Goal: Task Accomplishment & Management: Manage account settings

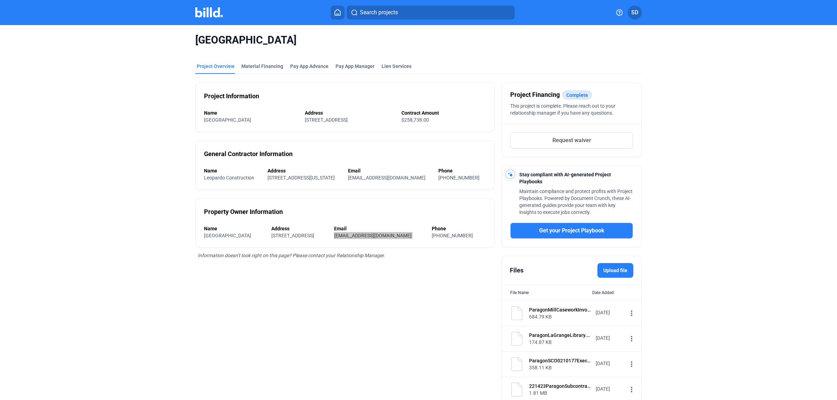
scroll to position [30, 0]
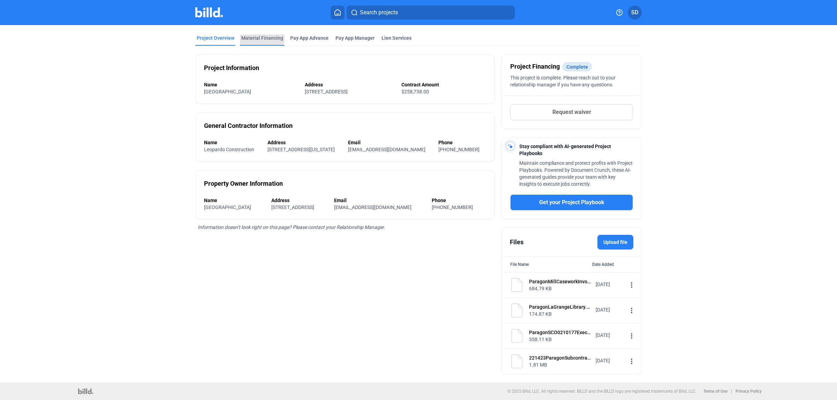
click at [258, 35] on div "Material Financing" at bounding box center [262, 38] width 42 height 7
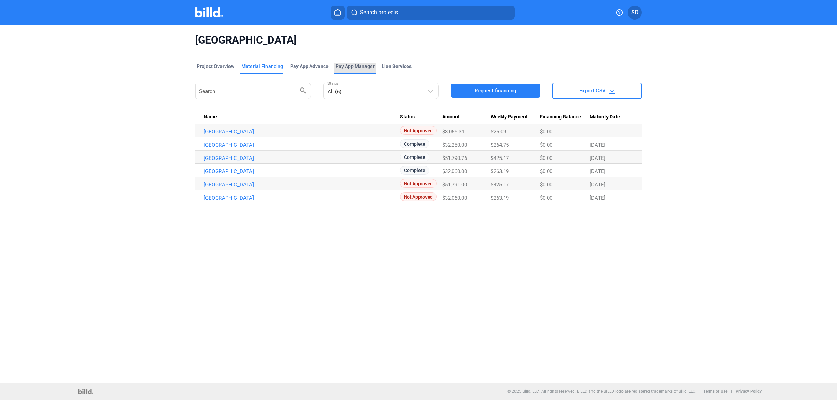
click at [341, 64] on span "Pay App Manager" at bounding box center [354, 66] width 39 height 7
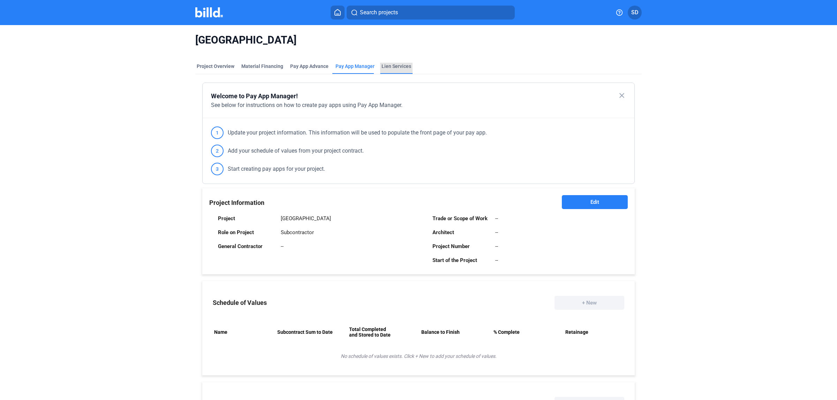
click at [393, 66] on div "Lien Services" at bounding box center [396, 66] width 30 height 7
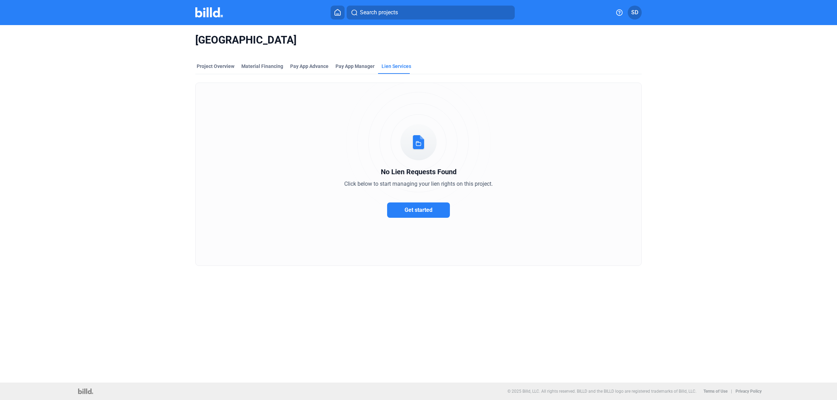
click at [633, 9] on span "SD" at bounding box center [634, 12] width 7 height 8
click at [572, 85] on button "Banks" at bounding box center [597, 92] width 76 height 14
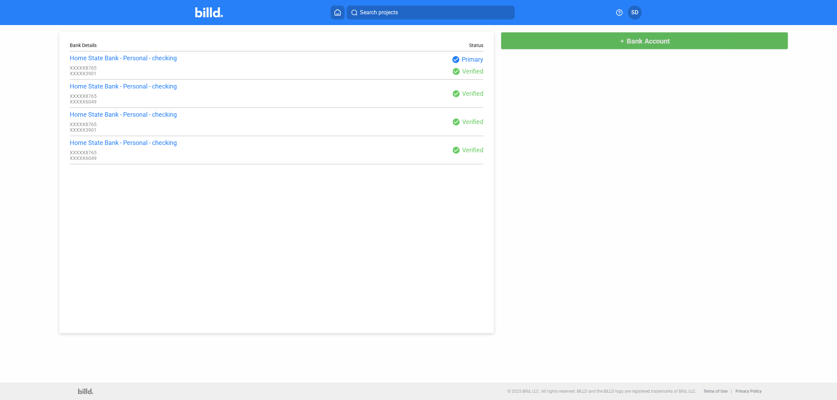
click at [629, 37] on span "Bank Account" at bounding box center [647, 41] width 43 height 8
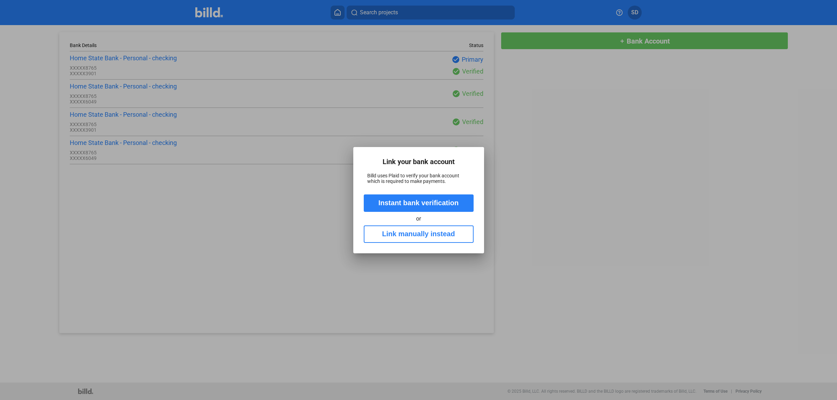
click at [541, 241] on div at bounding box center [418, 200] width 837 height 400
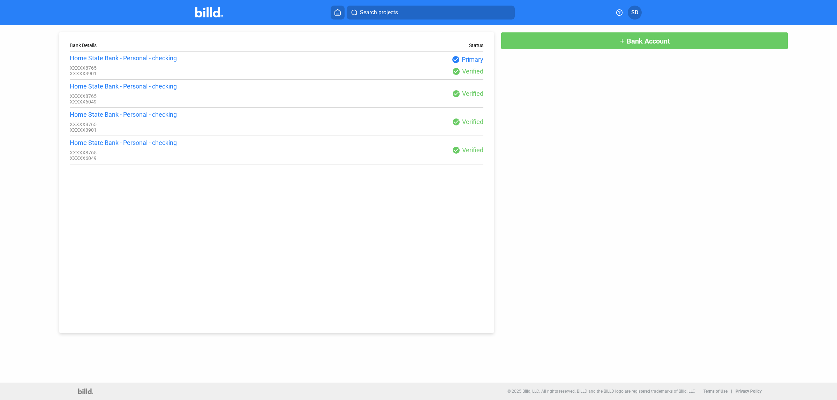
click at [633, 9] on span "SD" at bounding box center [634, 12] width 7 height 8
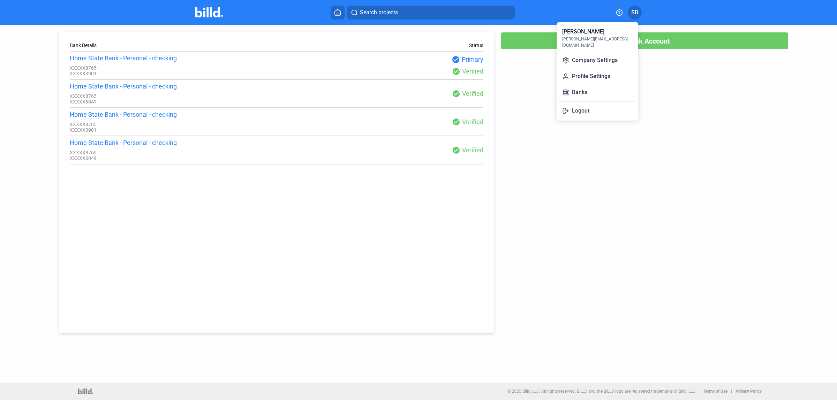
click at [672, 124] on div at bounding box center [418, 200] width 837 height 400
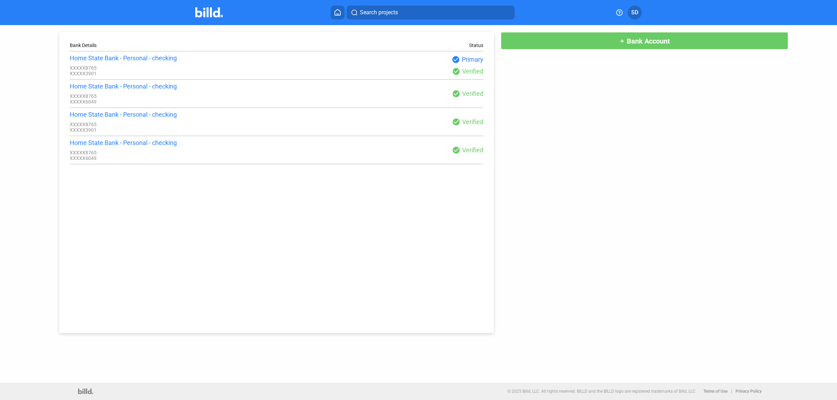
click at [214, 14] on img at bounding box center [209, 12] width 28 height 10
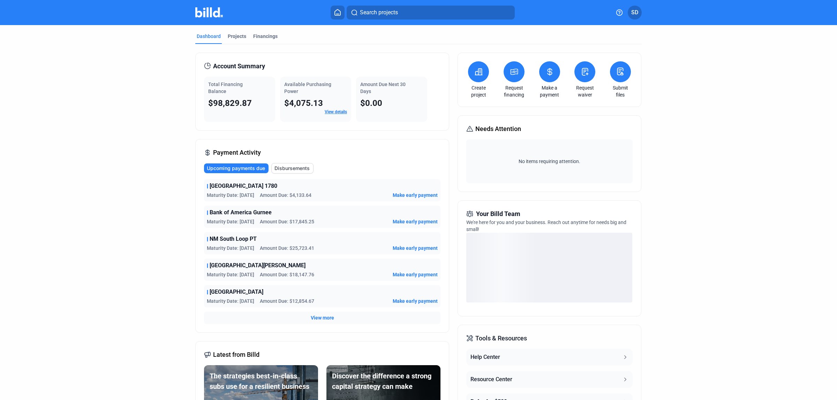
click at [234, 101] on span "$98,829.87" at bounding box center [230, 103] width 44 height 10
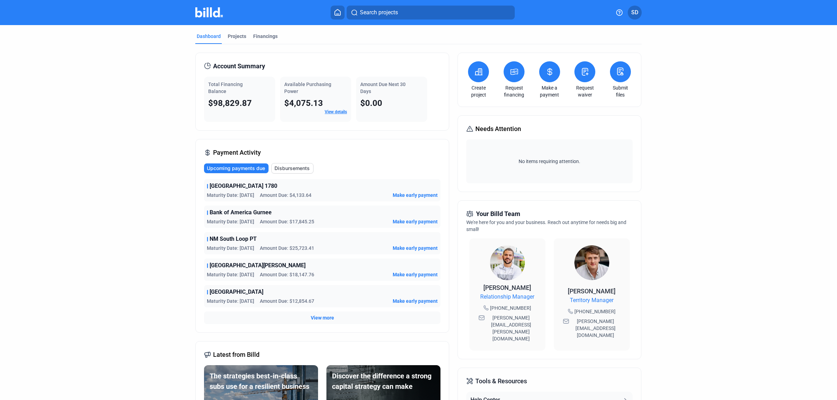
click at [215, 84] on span "Total Financing Balance" at bounding box center [225, 88] width 35 height 13
click at [338, 110] on link "View details" at bounding box center [336, 111] width 22 height 5
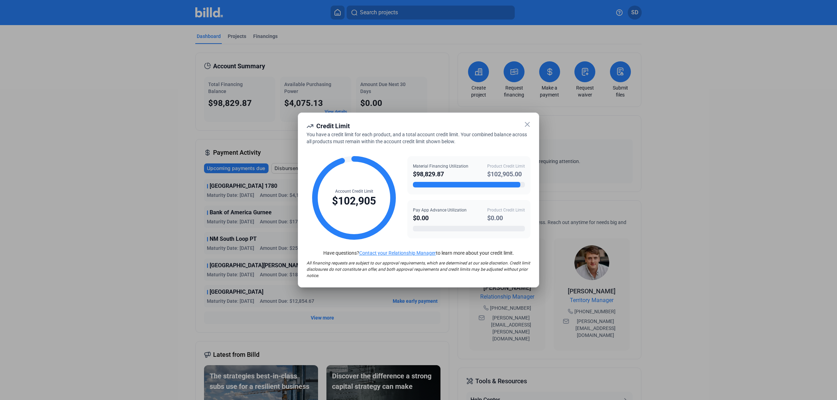
click at [526, 124] on icon at bounding box center [527, 124] width 8 height 8
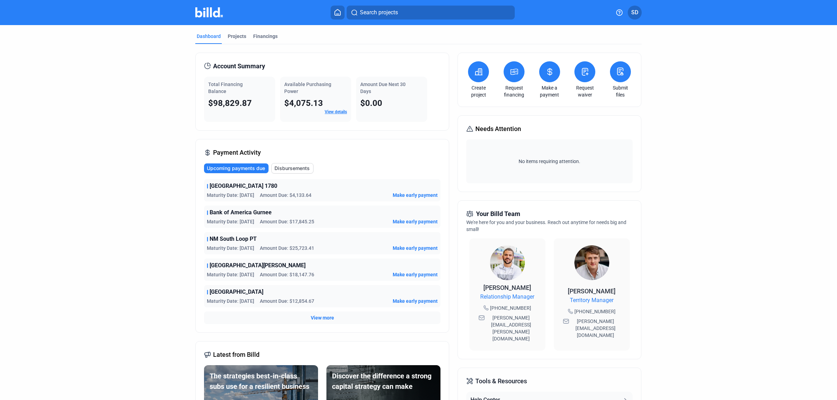
click at [549, 69] on icon at bounding box center [549, 71] width 4 height 7
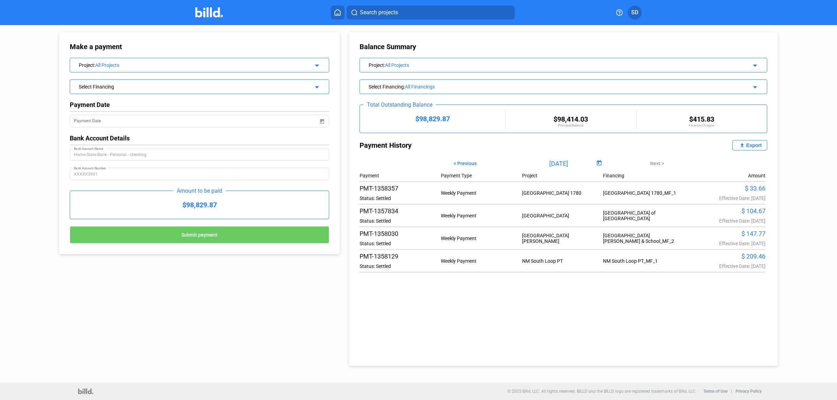
click at [128, 150] on div "Home State Bank - Personal - checking Bank Account Name" at bounding box center [199, 154] width 251 height 14
click at [196, 66] on div "All Projects" at bounding box center [195, 65] width 201 height 6
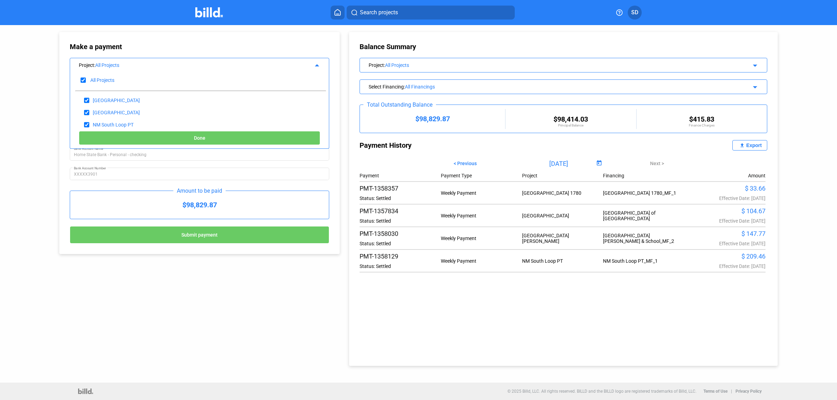
click at [193, 64] on div "All Projects" at bounding box center [195, 65] width 201 height 6
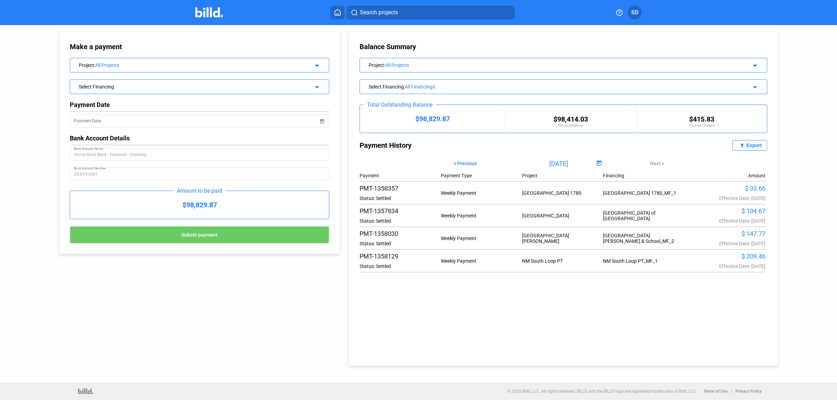
click at [134, 87] on div "Select Financing" at bounding box center [187, 86] width 217 height 7
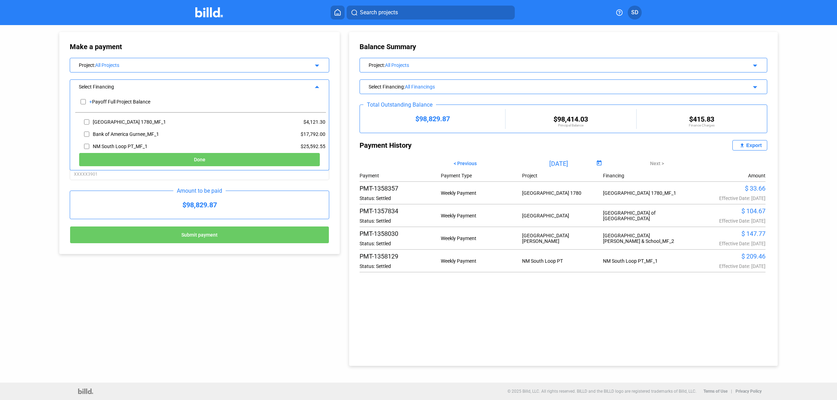
click at [134, 87] on div "Select Financing" at bounding box center [187, 86] width 217 height 7
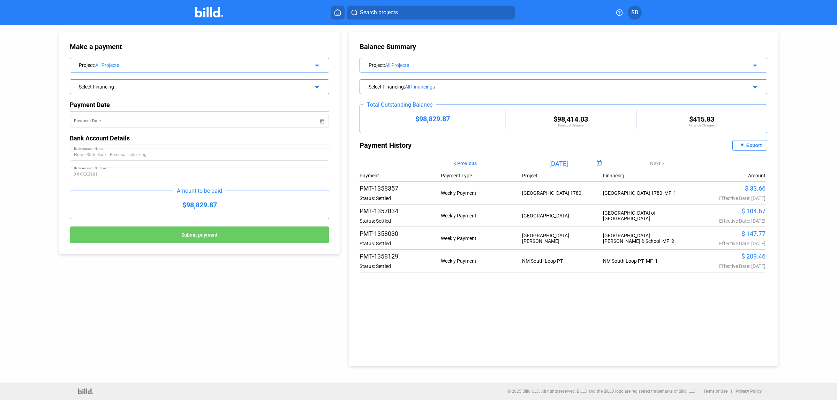
click at [124, 120] on input "Payment Date" at bounding box center [196, 121] width 244 height 8
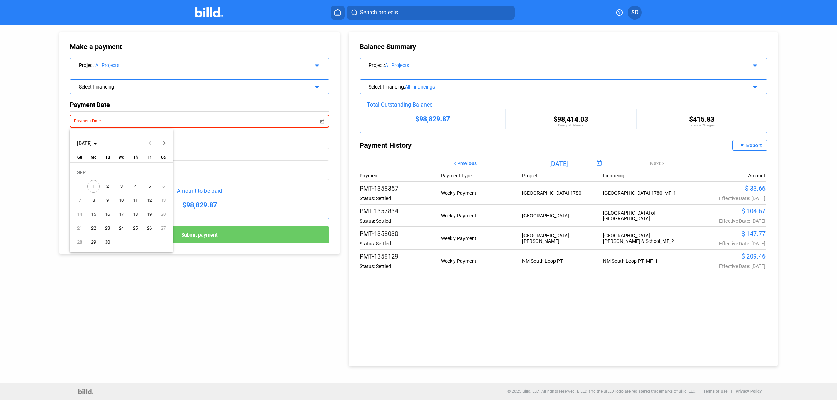
click at [30, 105] on div at bounding box center [418, 200] width 837 height 400
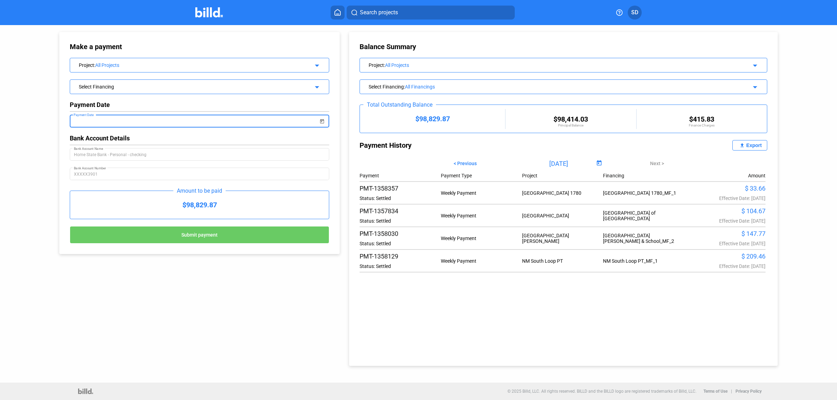
click at [89, 121] on input "Payment Date" at bounding box center [196, 121] width 244 height 8
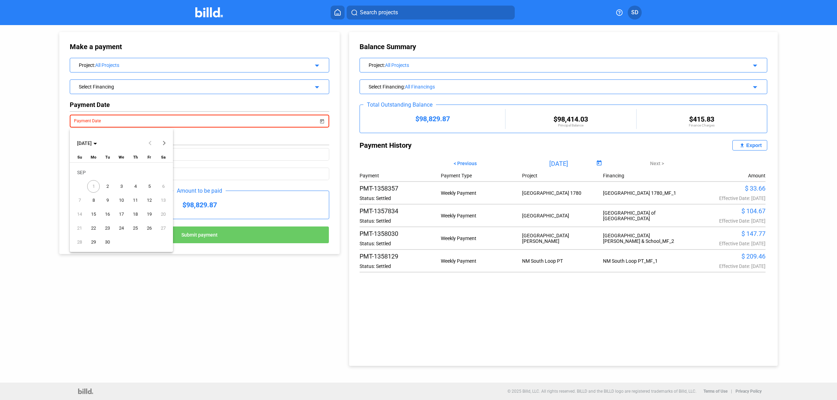
click at [95, 187] on span "1" at bounding box center [93, 186] width 13 height 13
click at [107, 185] on span "2" at bounding box center [107, 186] width 13 height 13
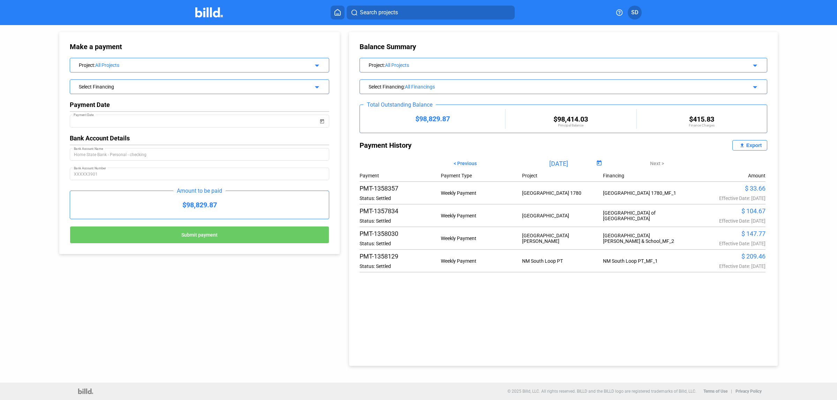
click at [175, 204] on div "$98,829.87" at bounding box center [199, 205] width 259 height 28
click at [106, 89] on div "Select Financing" at bounding box center [187, 86] width 217 height 7
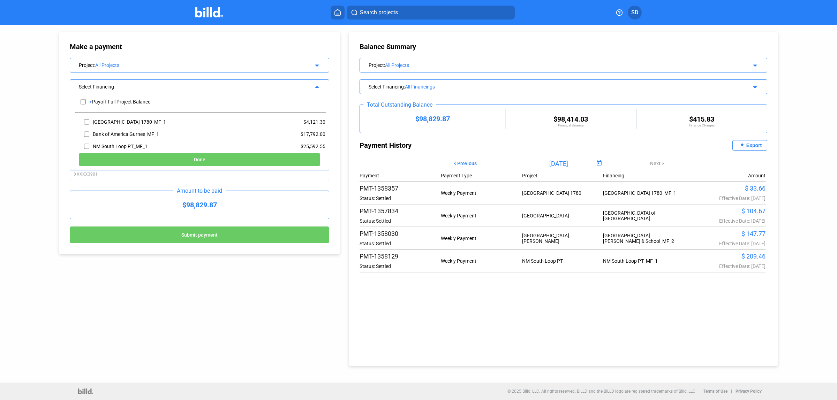
click at [31, 138] on div "Make a payment Project : All Projects arrow_drop_down Select Financing arrow_dr…" at bounding box center [418, 204] width 837 height 358
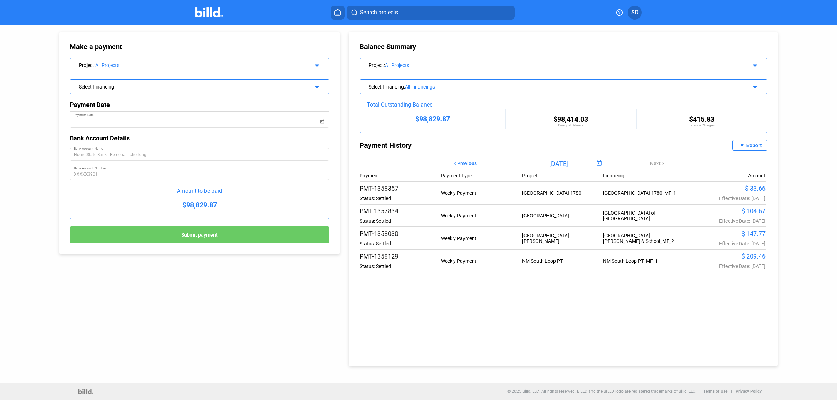
click at [21, 110] on div "Make a payment Project : All Projects arrow_drop_down Select Financing arrow_dr…" at bounding box center [418, 204] width 837 height 358
click at [127, 62] on div "All Projects" at bounding box center [195, 65] width 201 height 6
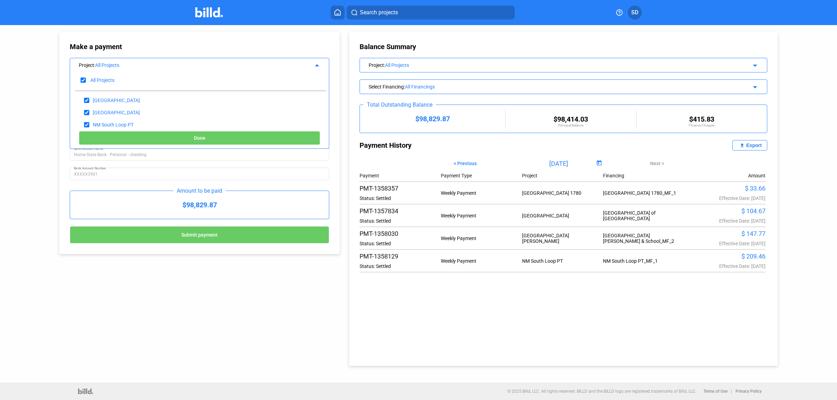
click at [24, 100] on div "Make a payment Project : All Projects arrow_drop_up All Projects [GEOGRAPHIC_DA…" at bounding box center [418, 204] width 837 height 358
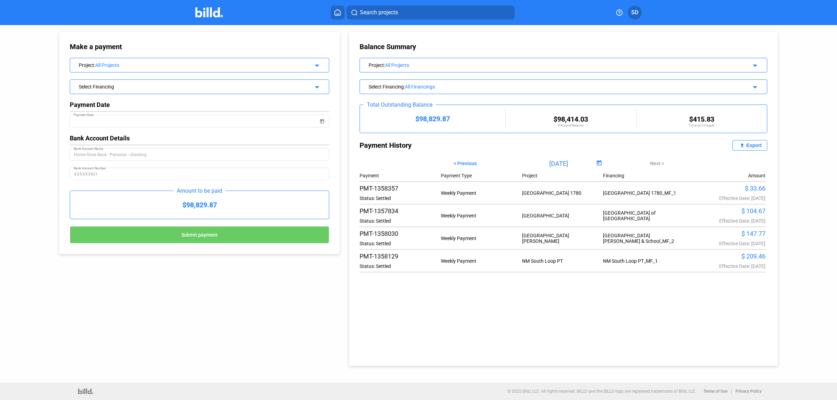
click at [164, 89] on div "Select Financing" at bounding box center [187, 86] width 217 height 7
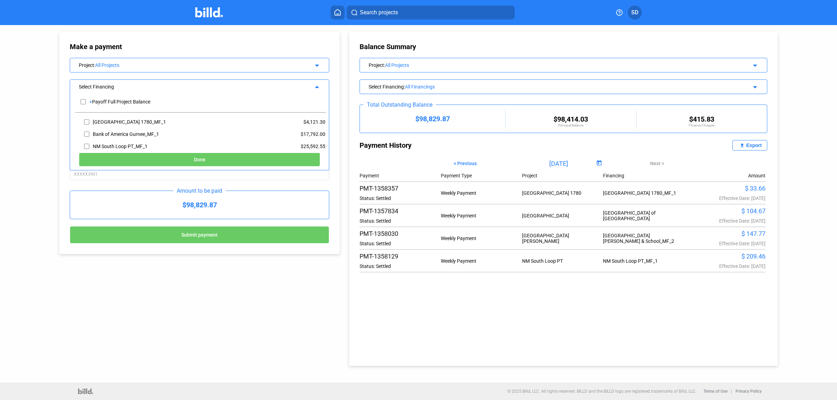
click at [163, 89] on div "Select Financing" at bounding box center [187, 86] width 217 height 7
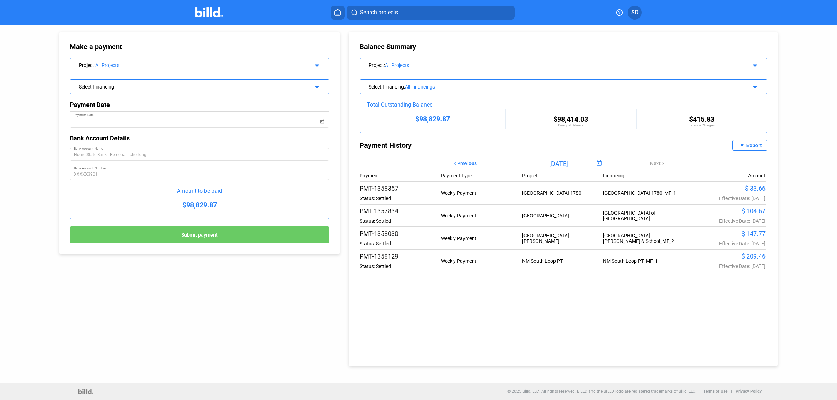
click at [212, 11] on img at bounding box center [209, 12] width 28 height 10
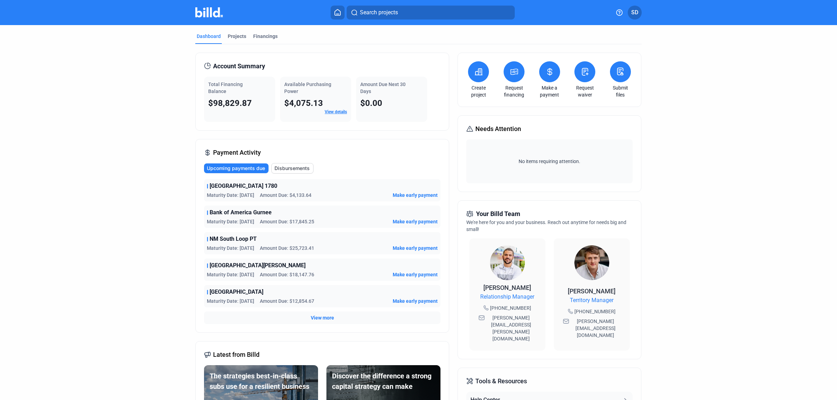
click at [239, 239] on span "NM South Loop PT" at bounding box center [233, 239] width 47 height 8
click at [240, 239] on span "NM South Loop PT" at bounding box center [233, 239] width 47 height 8
click at [241, 239] on span "NM South Loop PT" at bounding box center [233, 239] width 47 height 8
copy span "NM South Loop PT"
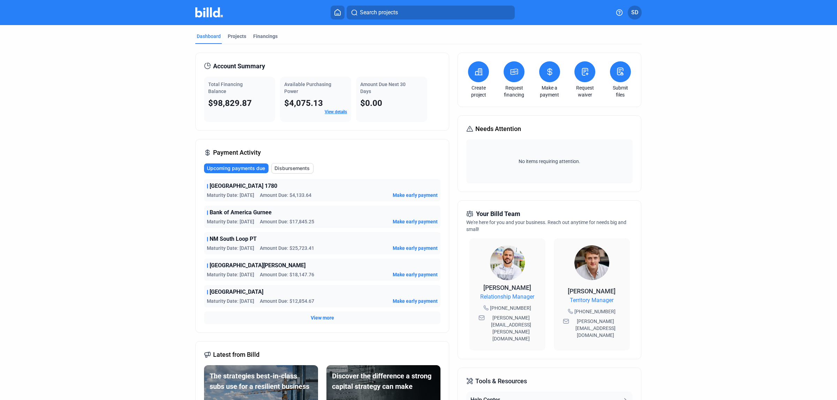
click at [290, 168] on span "Disbursements" at bounding box center [291, 168] width 35 height 7
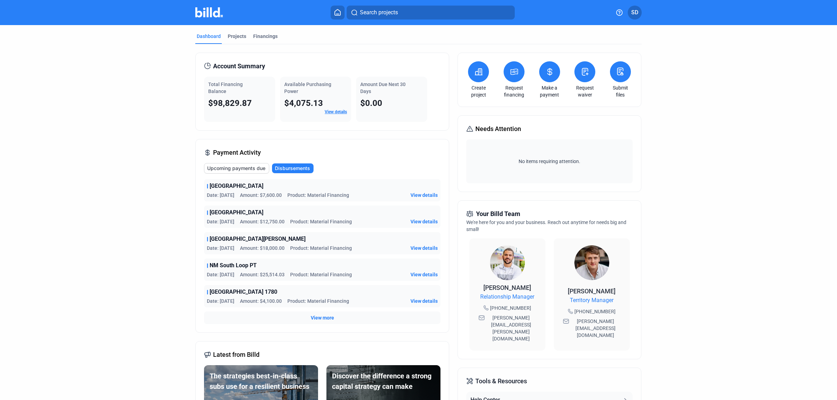
click at [424, 275] on span "View details" at bounding box center [423, 274] width 27 height 7
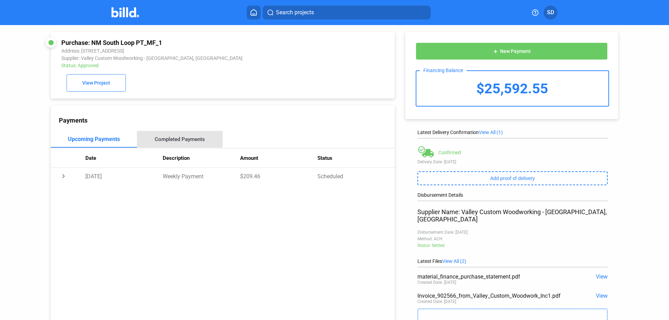
click at [177, 140] on div "Completed Payments" at bounding box center [180, 139] width 50 height 6
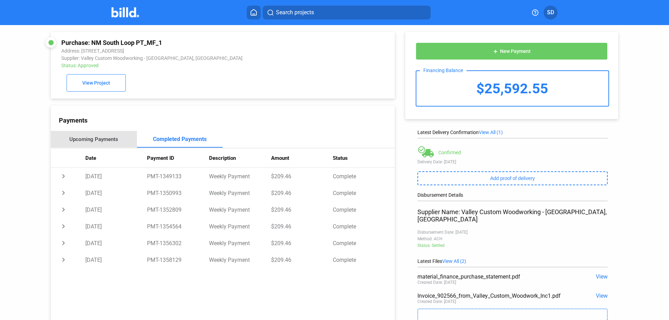
click at [105, 138] on div "Upcoming Payments" at bounding box center [93, 139] width 49 height 6
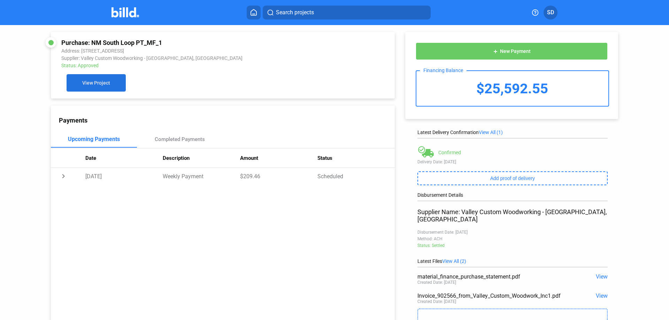
click at [98, 86] on span "View Project" at bounding box center [96, 84] width 28 height 6
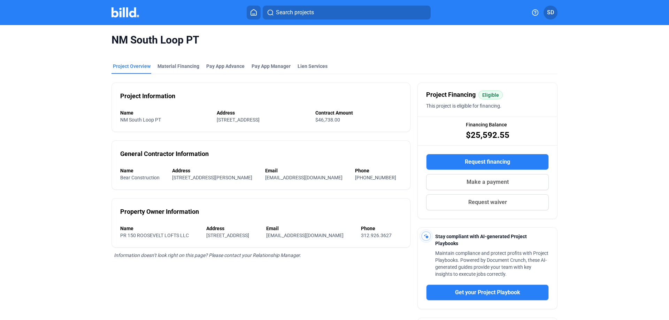
click at [304, 177] on span "[EMAIL_ADDRESS][DOMAIN_NAME]" at bounding box center [303, 178] width 77 height 6
copy span "[EMAIL_ADDRESS][DOMAIN_NAME]"
click at [548, 10] on span "SD" at bounding box center [550, 12] width 7 height 8
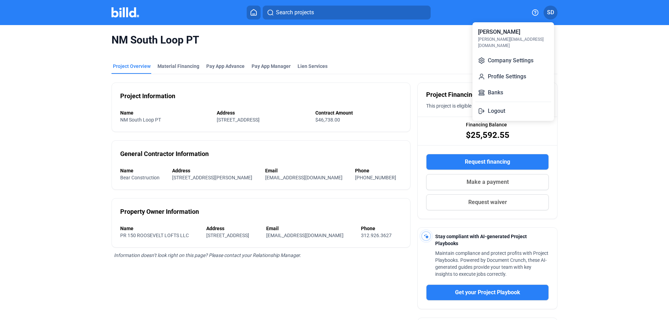
click at [602, 109] on div at bounding box center [334, 160] width 669 height 320
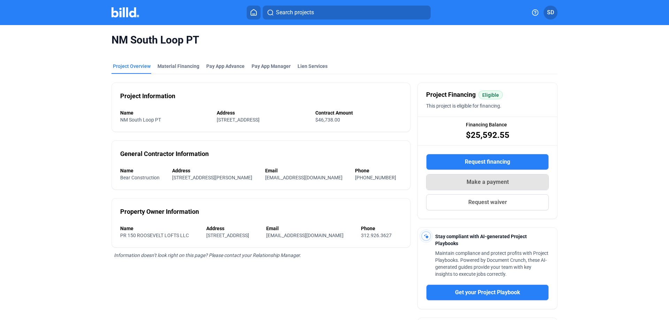
click at [477, 182] on span "Make a payment" at bounding box center [488, 182] width 42 height 8
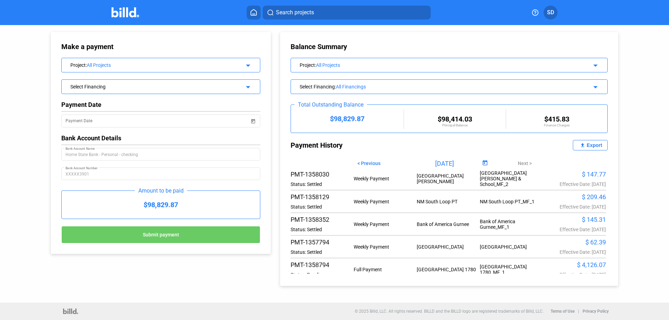
scroll to position [75, 0]
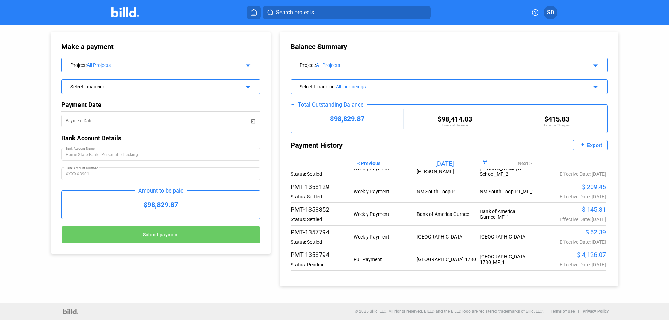
click at [486, 209] on div "Bank of America Gurnee_MF_1" at bounding box center [511, 214] width 63 height 11
drag, startPoint x: 584, startPoint y: 208, endPoint x: 541, endPoint y: 219, distance: 44.2
click at [583, 208] on div "$ 145.31" at bounding box center [574, 209] width 63 height 7
click at [309, 206] on div "PMT-1358352" at bounding box center [322, 209] width 63 height 7
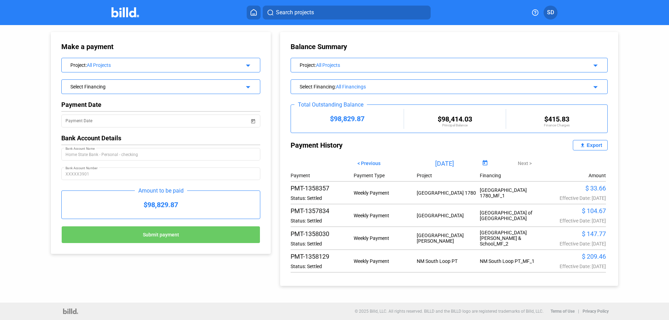
click at [124, 12] on img at bounding box center [126, 12] width 28 height 10
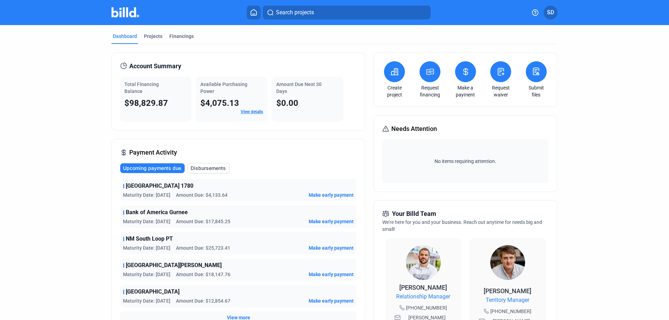
click at [394, 71] on icon at bounding box center [394, 72] width 9 height 8
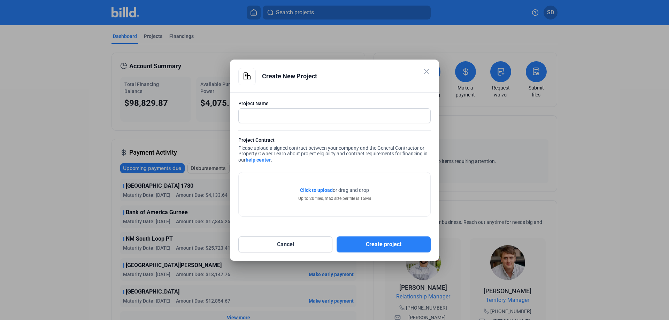
click at [425, 69] on mat-icon "close" at bounding box center [427, 71] width 8 height 8
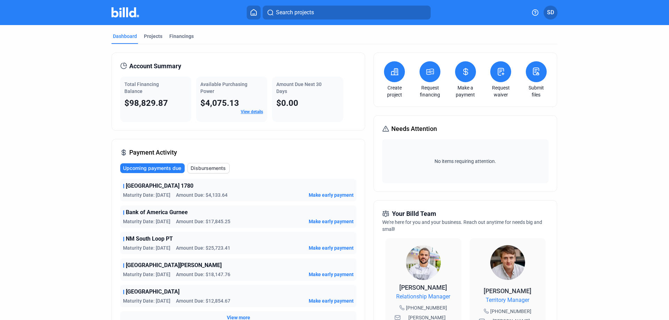
click at [536, 78] on button at bounding box center [536, 71] width 21 height 21
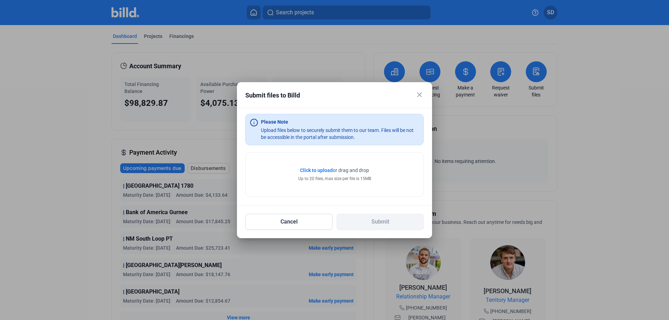
click at [419, 94] on mat-icon "close" at bounding box center [420, 95] width 8 height 8
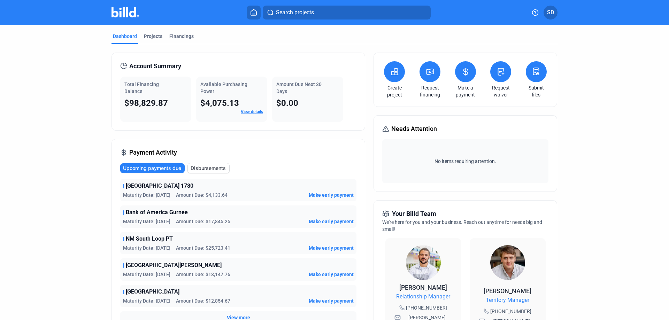
click at [251, 112] on link "View details" at bounding box center [252, 111] width 22 height 5
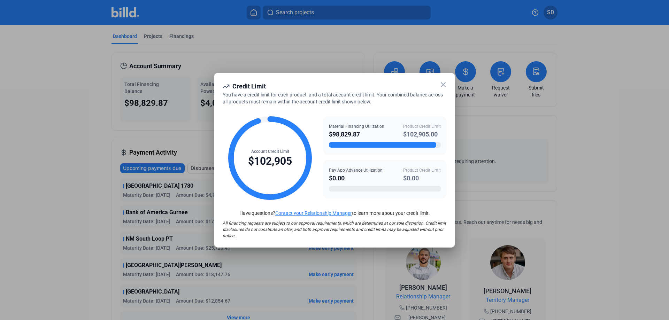
click at [443, 82] on icon at bounding box center [443, 85] width 8 height 8
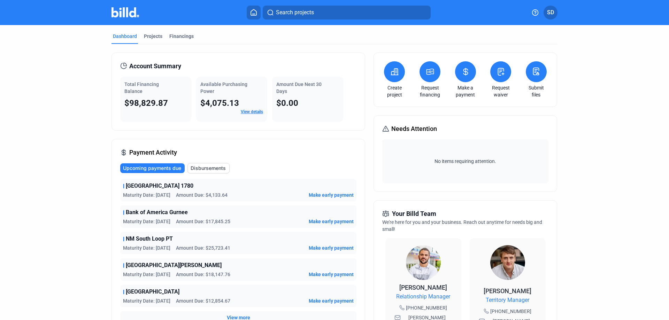
click at [321, 196] on span "Make early payment" at bounding box center [331, 195] width 45 height 7
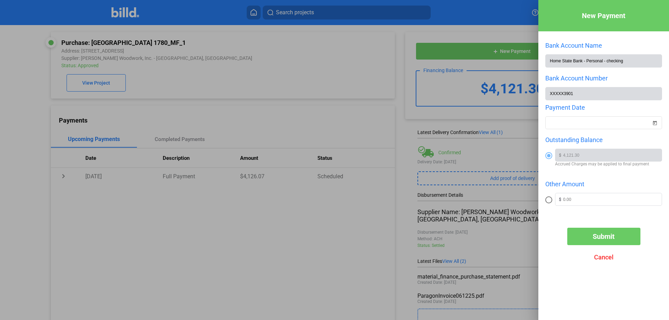
click at [348, 226] on div at bounding box center [334, 160] width 669 height 320
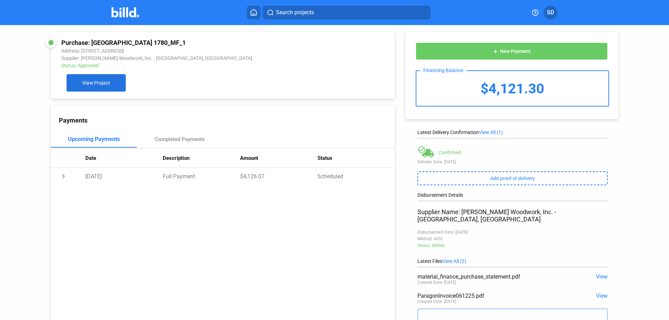
click at [92, 84] on span "View Project" at bounding box center [96, 84] width 28 height 6
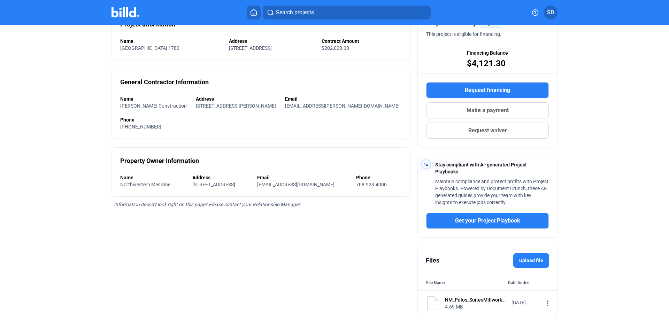
scroll to position [94, 0]
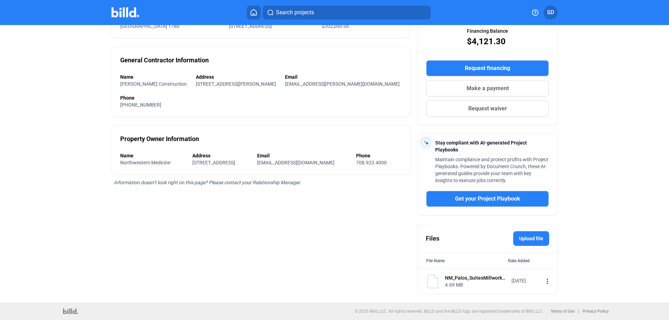
click at [543, 280] on mat-icon "more_vert" at bounding box center [547, 281] width 8 height 8
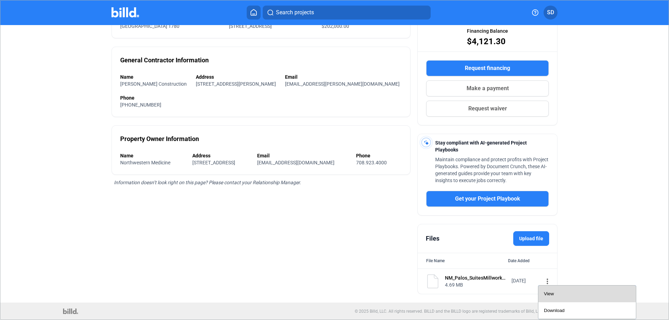
click at [547, 293] on span "View" at bounding box center [549, 293] width 10 height 5
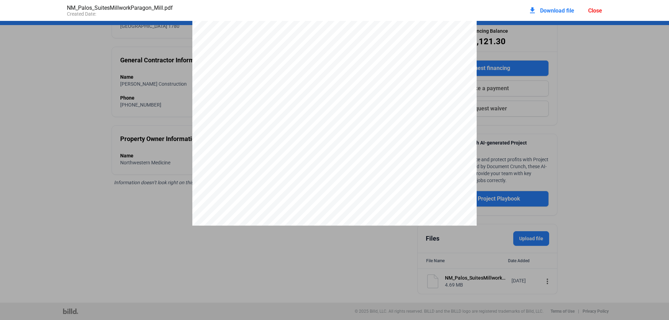
scroll to position [18236, 0]
drag, startPoint x: 581, startPoint y: 120, endPoint x: 561, endPoint y: 164, distance: 48.5
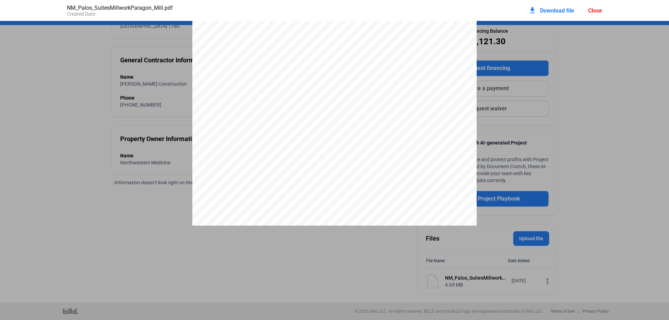
click at [531, 268] on pdf-viewer "[PERSON_NAME] SUBCONTRACTOR SITE SAFETY REQUIREMENTS & PROCEDURES complete [PER…" at bounding box center [334, 149] width 669 height 256
drag, startPoint x: 234, startPoint y: 222, endPoint x: 231, endPoint y: 219, distance: 4.0
click at [233, 221] on div "[PERSON_NAME] SUBCONTRACTOR SITE SAFETY REQUIREMENTS & PROCEDURES Signs shall c…" at bounding box center [334, 42] width 284 height 368
click at [157, 227] on pdf-viewer "[PERSON_NAME] SUBCONTRACTOR SITE SAFETY REQUIREMENTS & PROCEDURES complete [PER…" at bounding box center [334, 149] width 669 height 256
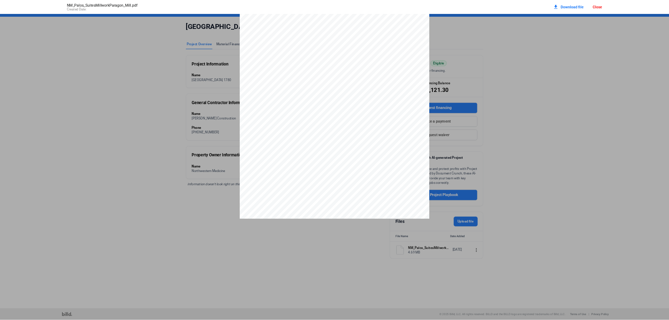
scroll to position [18070, 0]
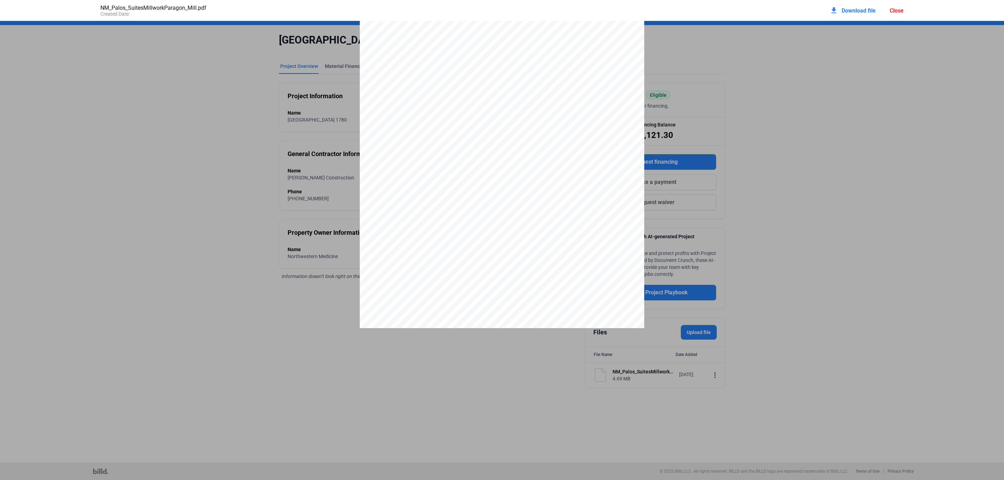
click at [614, 29] on div "[PERSON_NAME] SUBCONTRACTOR SITE SAFETY REQUIREMENTS & PROCEDURES Signs shall c…" at bounding box center [502, 144] width 284 height 368
click at [836, 5] on div "download Download file" at bounding box center [853, 10] width 46 height 15
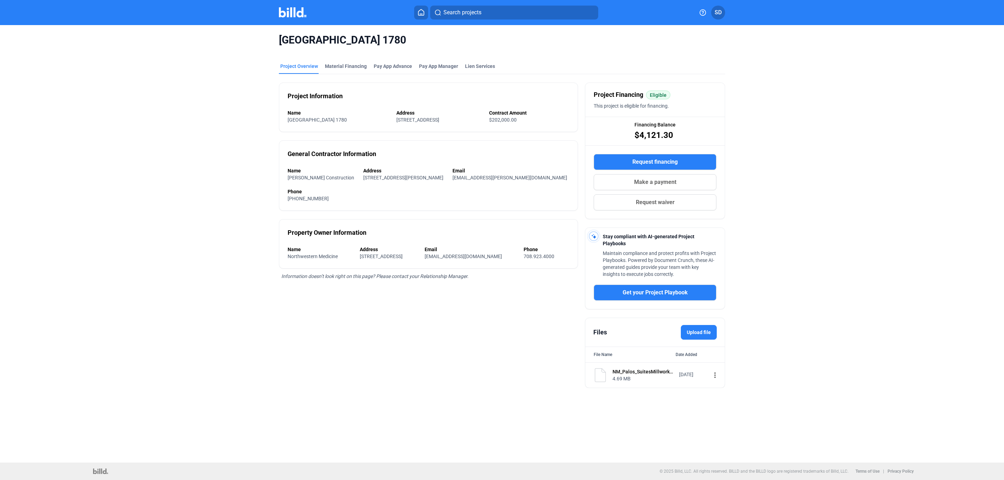
click at [335, 349] on div "Project Information Name [GEOGRAPHIC_DATA] 1780 Address [STREET_ADDRESS] Contra…" at bounding box center [428, 231] width 299 height 314
click at [215, 211] on div "[GEOGRAPHIC_DATA] Suite 1780 Project Overview Material Financing Pay App Advanc…" at bounding box center [501, 211] width 843 height 372
click at [719, 15] on span "SD" at bounding box center [718, 12] width 7 height 8
click at [682, 53] on button "Company Settings" at bounding box center [681, 60] width 76 height 14
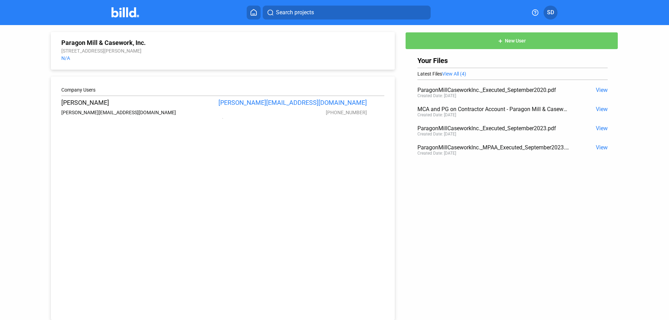
click at [473, 210] on div "Paragon Mill & Casework, Inc. [STREET_ADDRESS][PERSON_NAME] N/A Company Users S…" at bounding box center [334, 172] width 602 height 295
click at [251, 10] on icon at bounding box center [253, 12] width 7 height 7
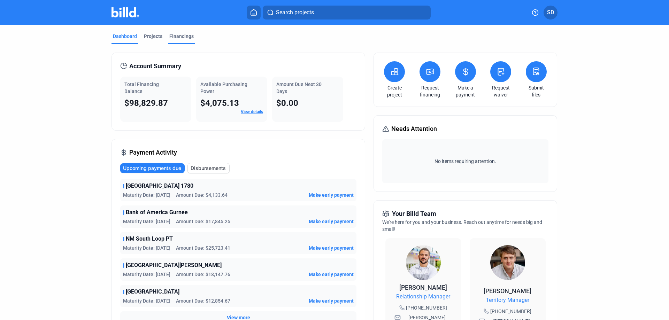
click at [181, 37] on div "Financings" at bounding box center [181, 36] width 24 height 7
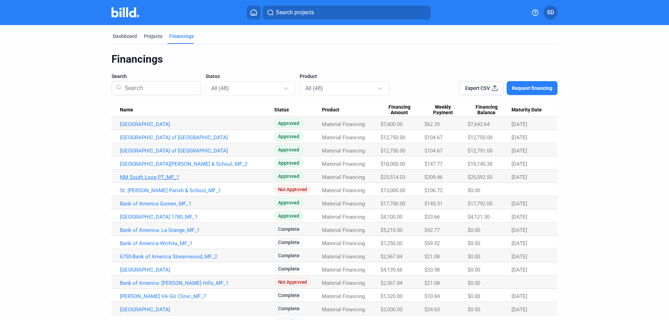
click at [152, 176] on link "NM South Loop PT_MF_1" at bounding box center [197, 177] width 154 height 6
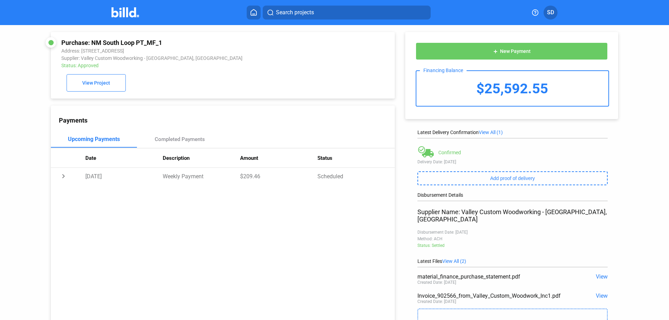
click at [254, 12] on icon at bounding box center [253, 12] width 7 height 7
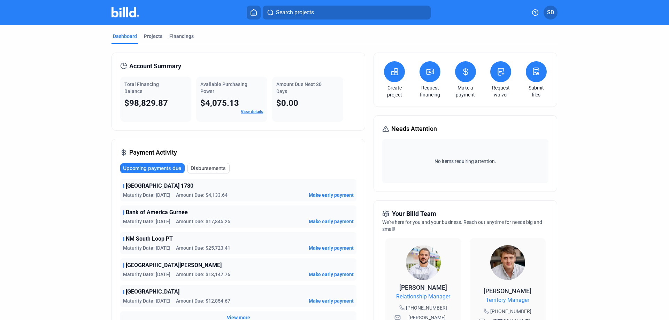
click at [552, 8] on button "SD" at bounding box center [551, 13] width 14 height 14
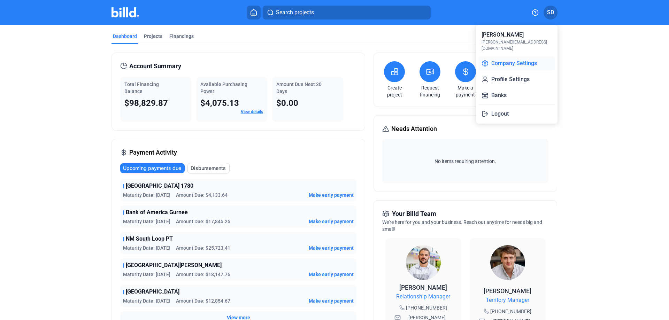
click at [520, 56] on button "Company Settings" at bounding box center [517, 63] width 76 height 14
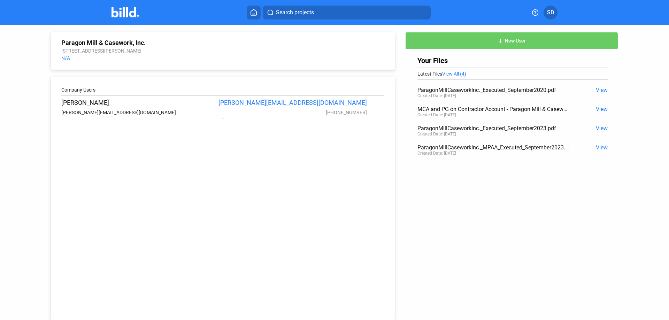
click at [556, 12] on button "SD" at bounding box center [551, 13] width 14 height 14
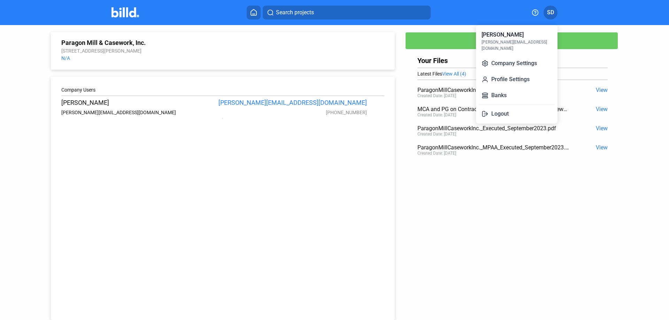
click at [256, 13] on div at bounding box center [334, 160] width 669 height 320
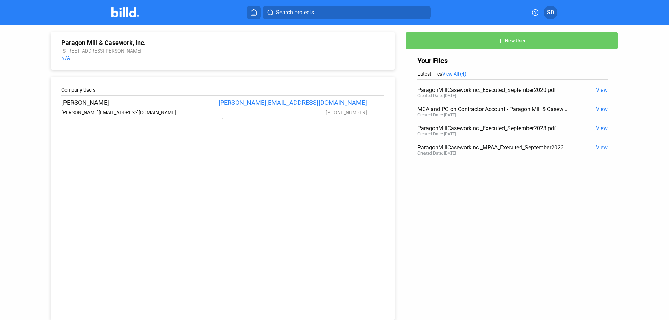
drag, startPoint x: 256, startPoint y: 11, endPoint x: 260, endPoint y: 9, distance: 5.1
click at [256, 11] on icon at bounding box center [254, 12] width 6 height 6
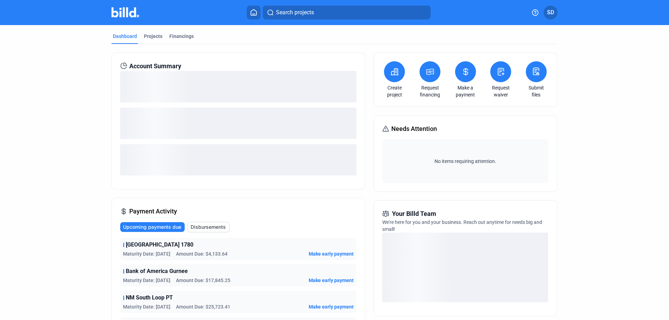
click at [551, 14] on span "SD" at bounding box center [550, 12] width 7 height 8
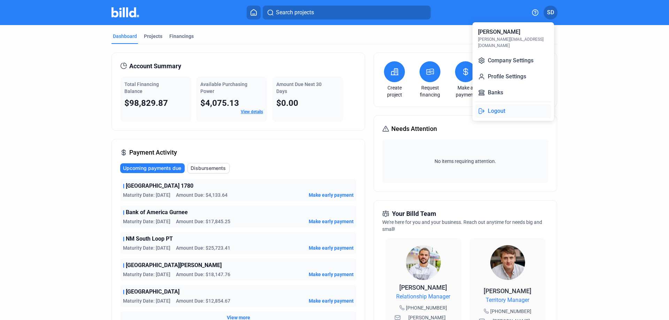
click at [496, 105] on button "Logout" at bounding box center [513, 111] width 76 height 14
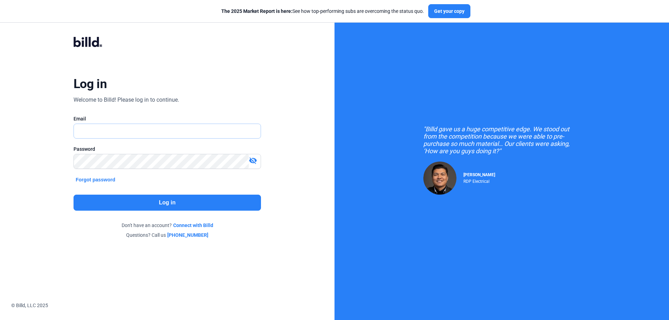
type input "[PERSON_NAME][EMAIL_ADDRESS][DOMAIN_NAME]"
